Goal: Task Accomplishment & Management: Complete application form

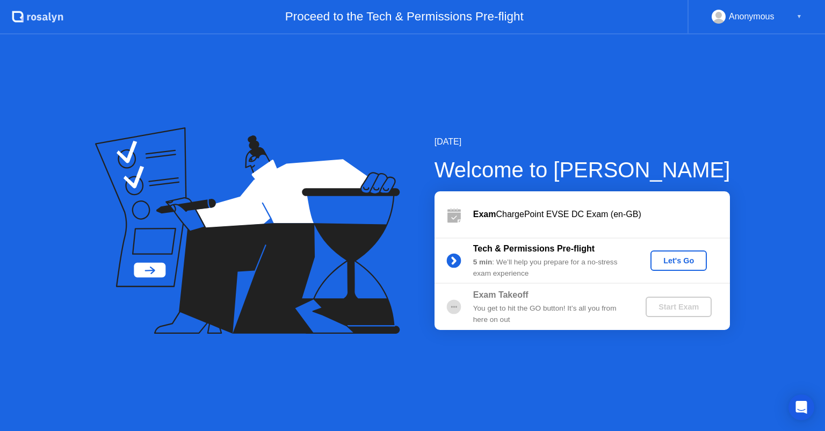
click at [690, 257] on div "Let's Go" at bounding box center [679, 260] width 48 height 9
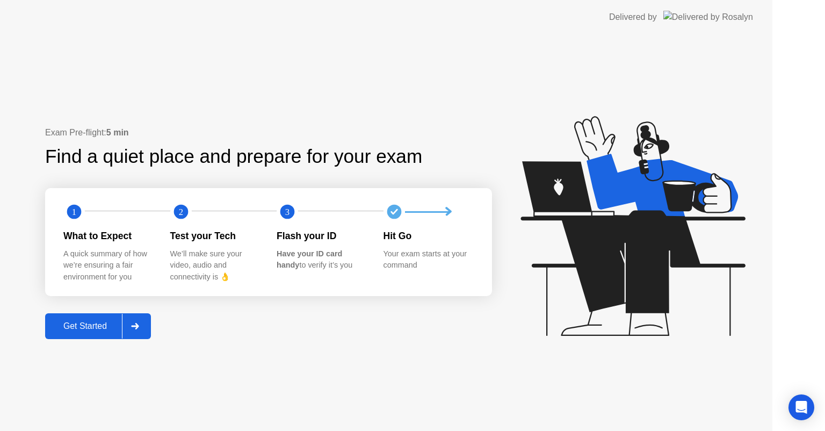
click at [676, 260] on icon at bounding box center [632, 226] width 224 height 220
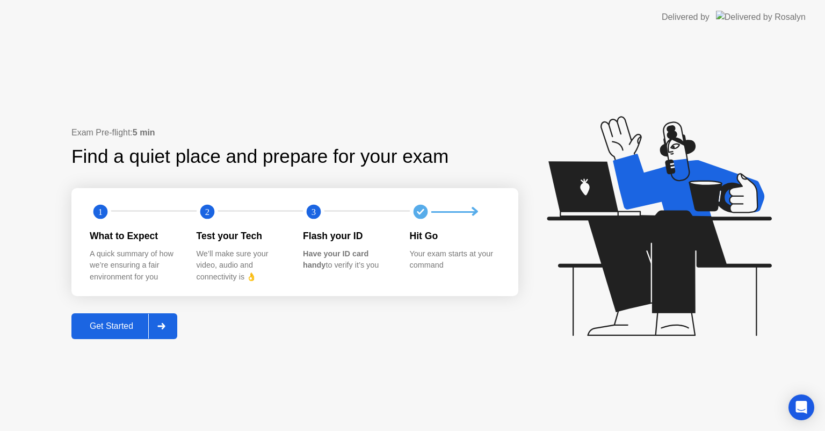
click at [113, 327] on div "Get Started" at bounding box center [112, 326] width 74 height 10
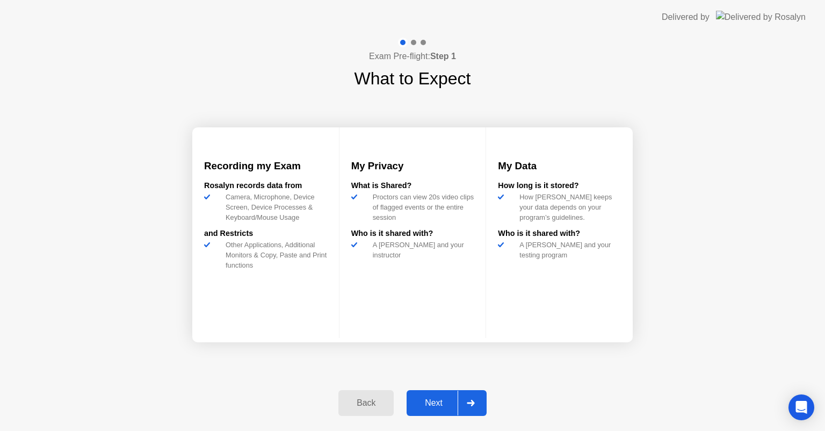
click at [427, 398] on div "Next" at bounding box center [434, 403] width 48 height 10
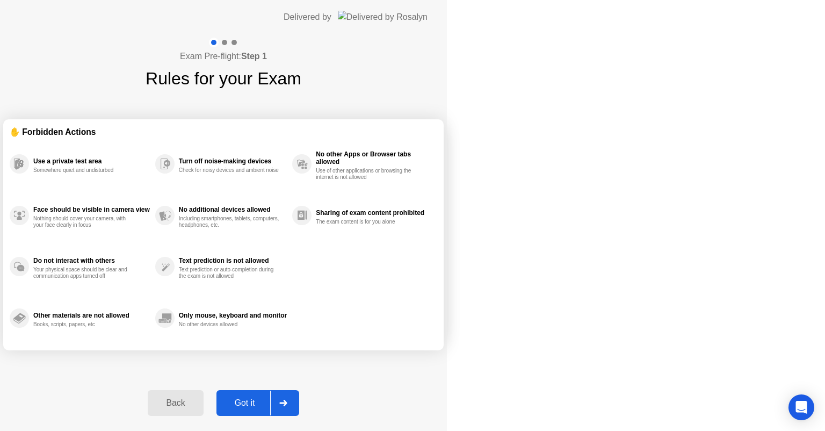
click at [270, 402] on div "Got it" at bounding box center [245, 403] width 50 height 10
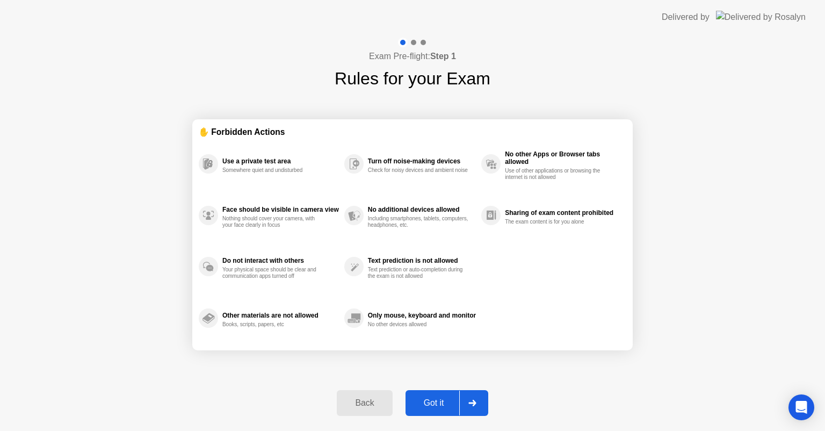
select select "**********"
select select "*******"
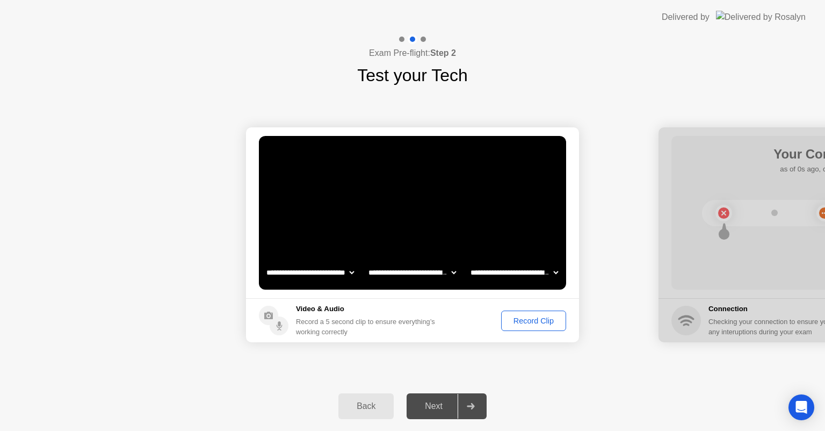
click at [518, 327] on button "Record Clip" at bounding box center [533, 320] width 65 height 20
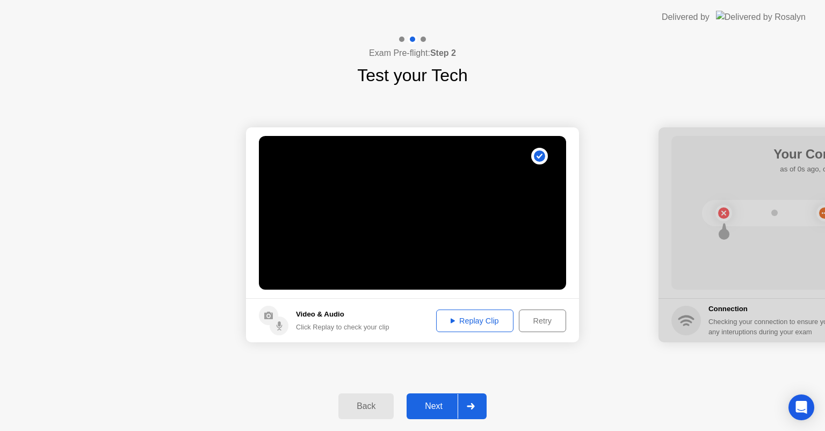
click at [433, 411] on div "Next" at bounding box center [434, 406] width 48 height 10
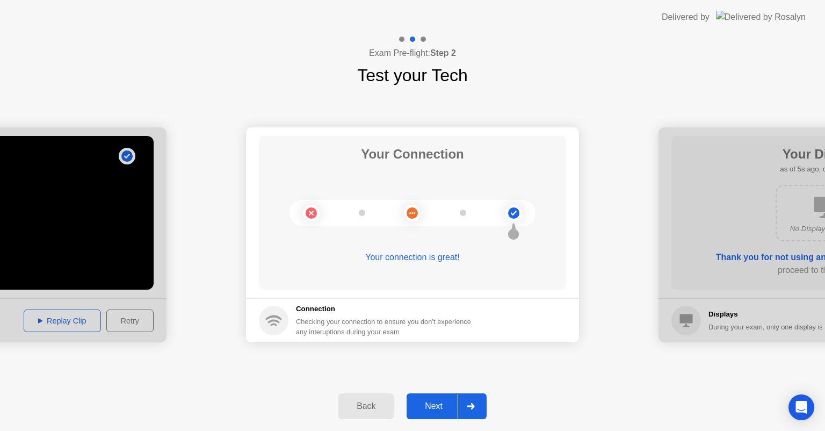
click at [442, 401] on div "Next" at bounding box center [434, 406] width 48 height 10
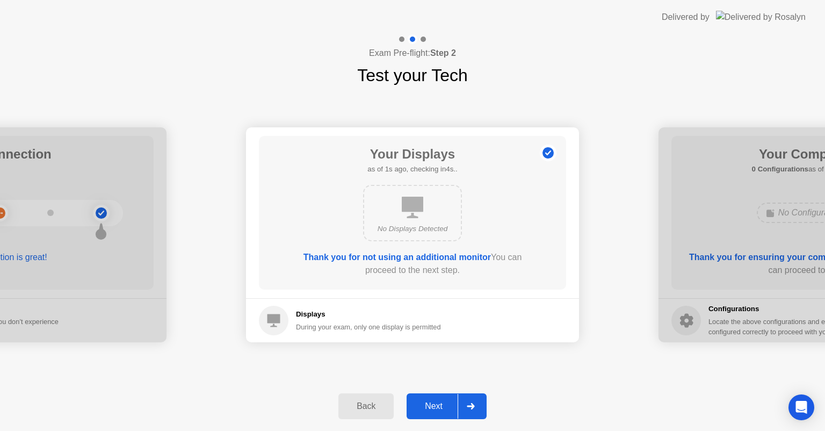
click at [442, 401] on div "Next" at bounding box center [434, 406] width 48 height 10
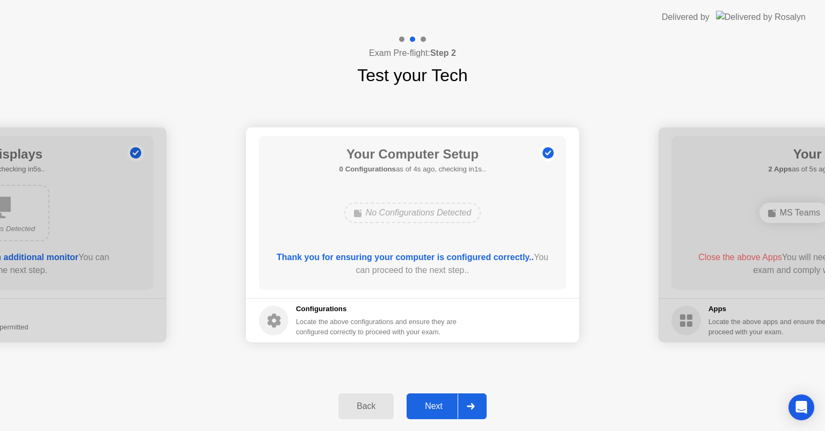
click at [442, 401] on div "Next" at bounding box center [434, 406] width 48 height 10
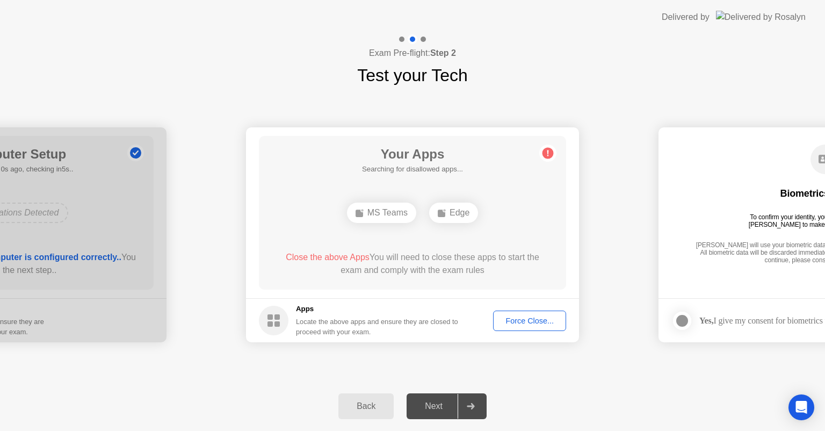
click at [520, 321] on div "Force Close..." at bounding box center [530, 320] width 66 height 9
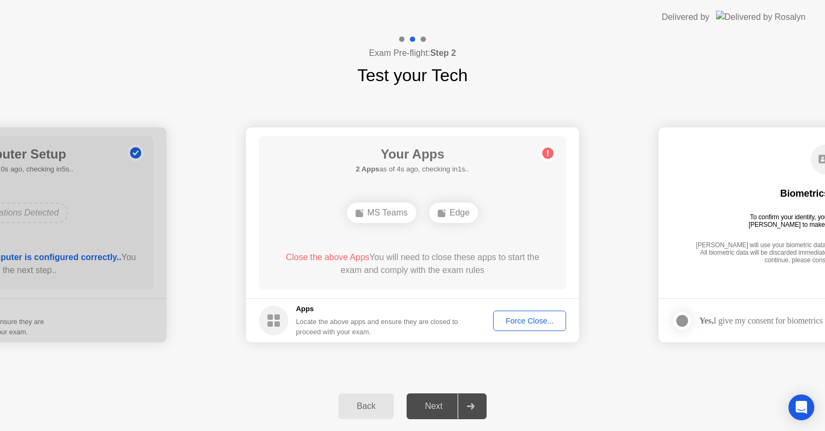
click at [524, 320] on div "Force Close..." at bounding box center [530, 320] width 66 height 9
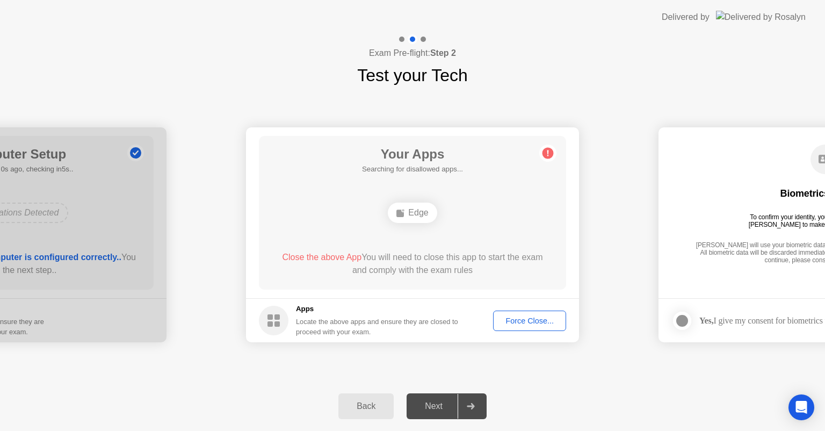
click at [513, 318] on div "Force Close..." at bounding box center [530, 320] width 66 height 9
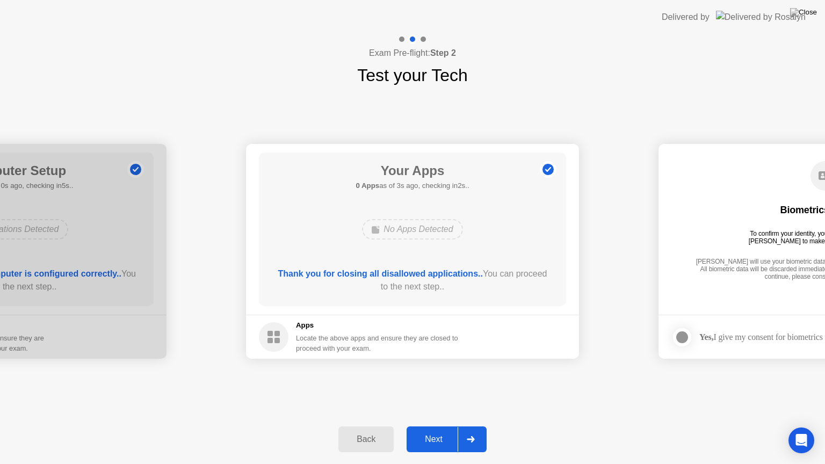
click at [429, 430] on div "Next" at bounding box center [434, 439] width 48 height 10
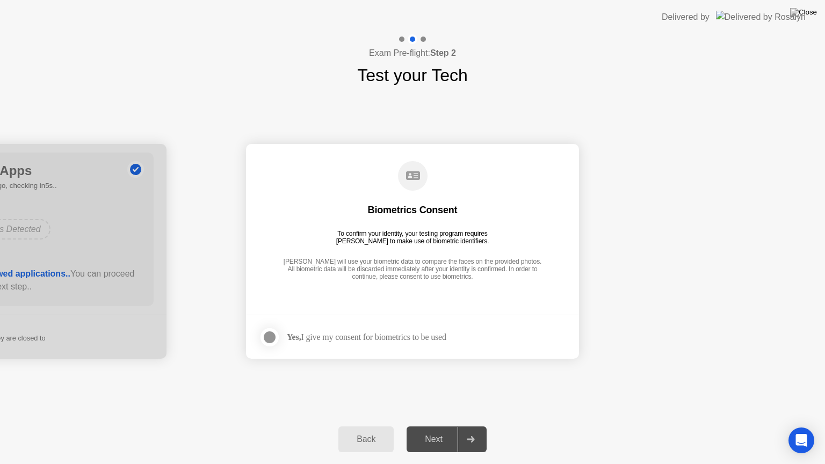
click at [269, 335] on div at bounding box center [269, 337] width 13 height 13
click at [423, 430] on div "Next" at bounding box center [434, 439] width 48 height 10
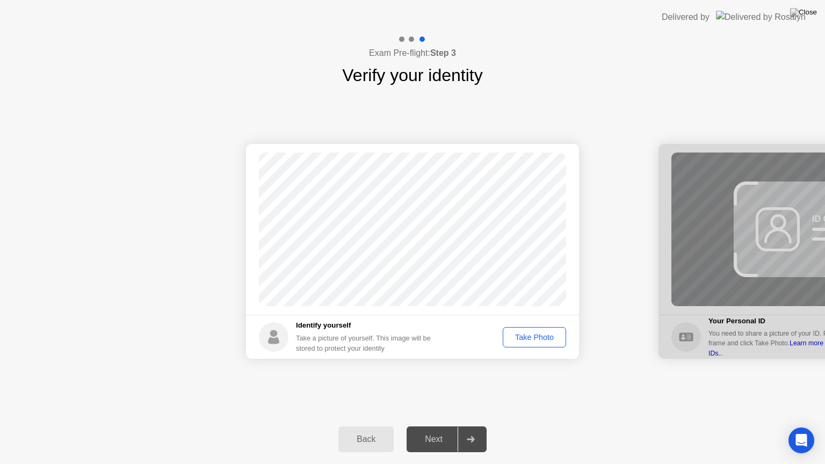
click at [526, 342] on div "Take Photo" at bounding box center [534, 337] width 56 height 9
click at [429, 430] on div "Next" at bounding box center [434, 439] width 48 height 10
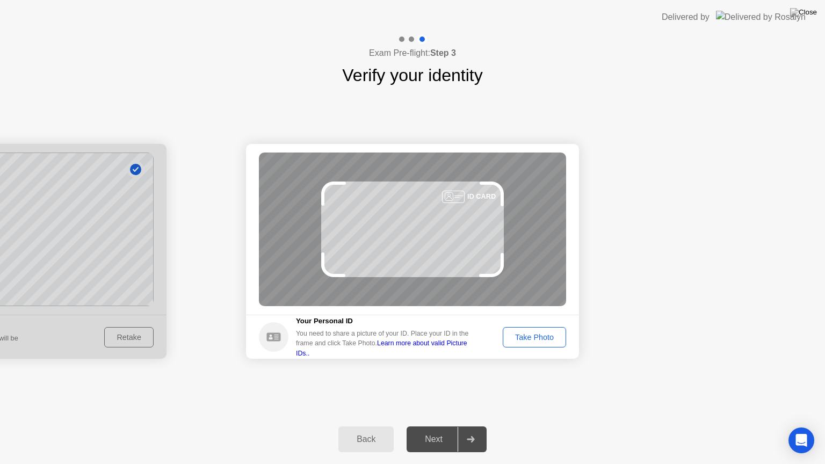
click at [531, 335] on div "Take Photo" at bounding box center [534, 337] width 56 height 9
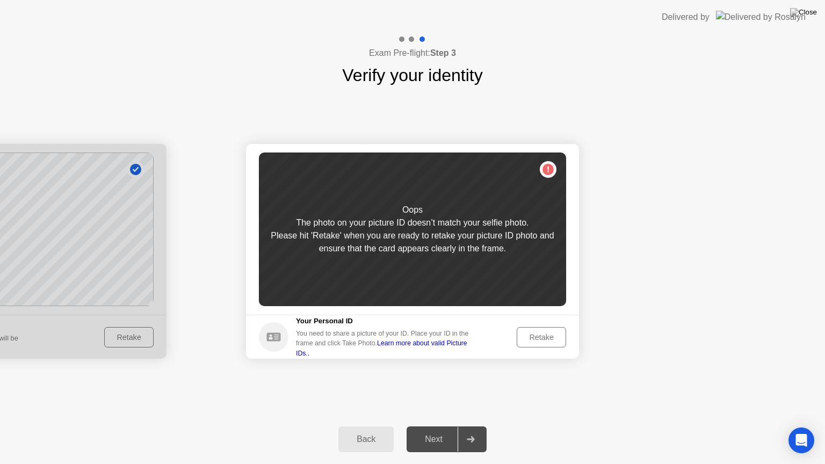
click at [531, 335] on div "Retake" at bounding box center [541, 337] width 42 height 9
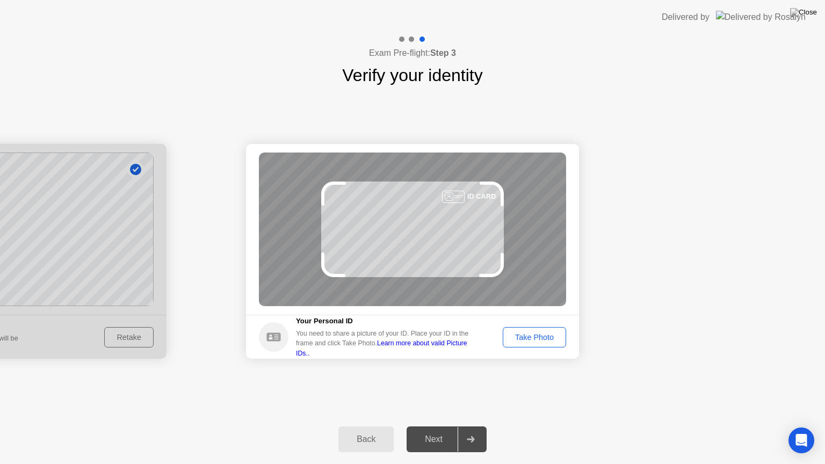
click at [531, 335] on div "Take Photo" at bounding box center [534, 337] width 56 height 9
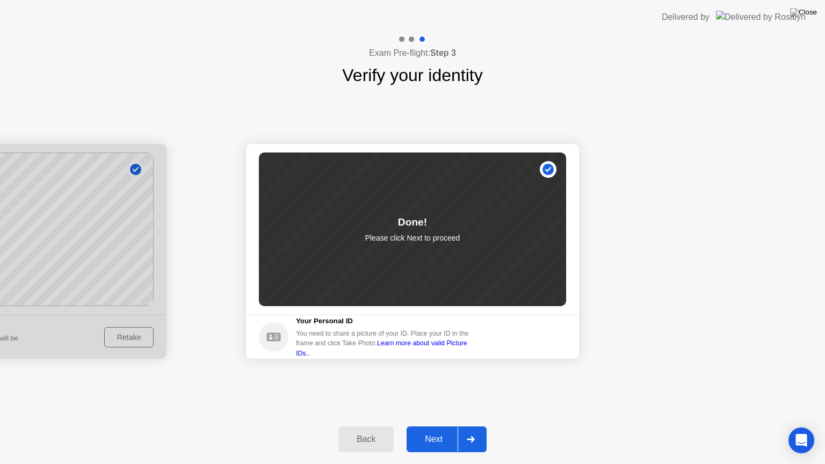
click at [429, 430] on div "Next" at bounding box center [434, 439] width 48 height 10
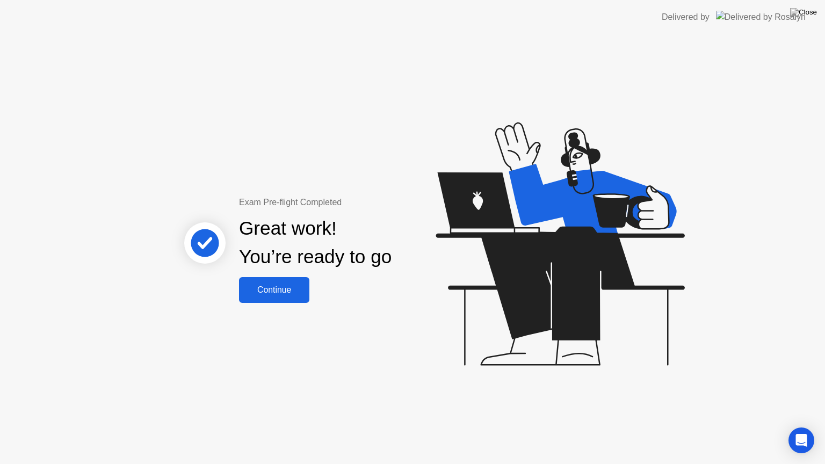
click at [271, 281] on button "Continue" at bounding box center [274, 290] width 70 height 26
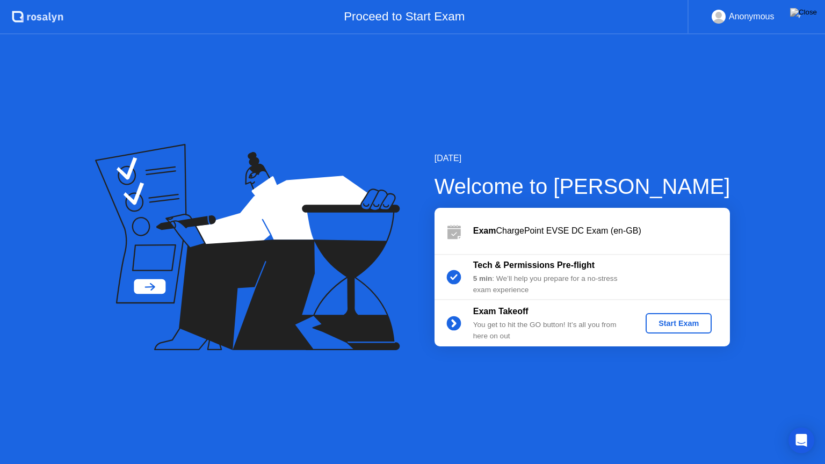
click at [670, 323] on div "Start Exam" at bounding box center [678, 323] width 57 height 9
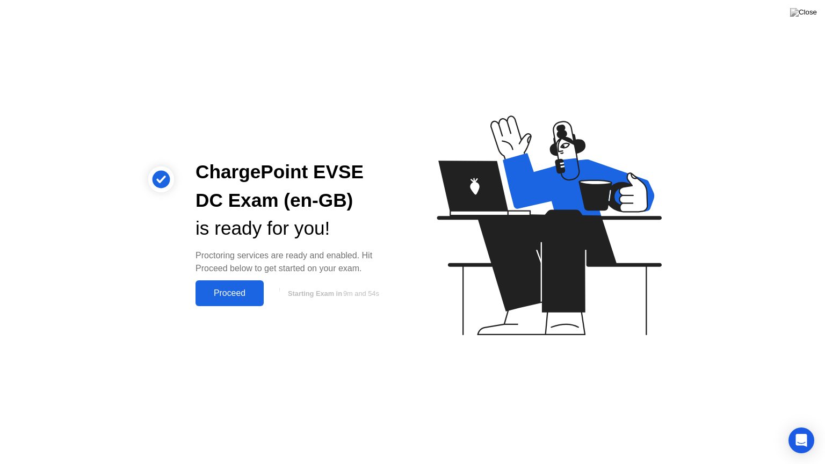
click at [231, 296] on div "Proceed" at bounding box center [230, 293] width 62 height 10
